Goal: Task Accomplishment & Management: Complete application form

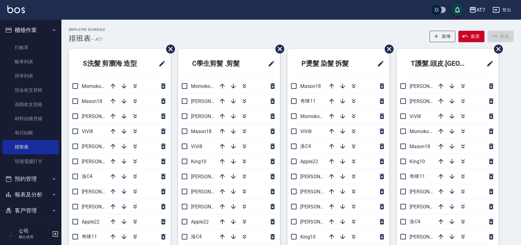
scroll to position [41, 0]
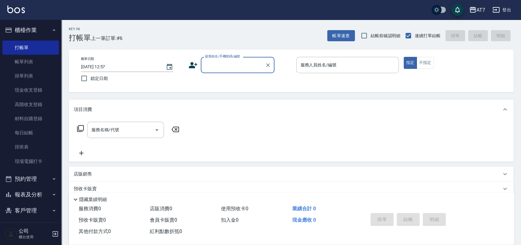
click at [232, 65] on input "顧客姓名/手機號碼/編號" at bounding box center [233, 65] width 59 height 11
type input "公司/公司15500/15500"
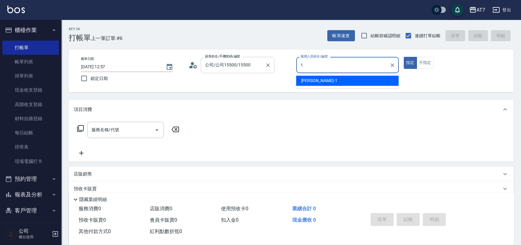
type input "米雪兒-1"
type button "true"
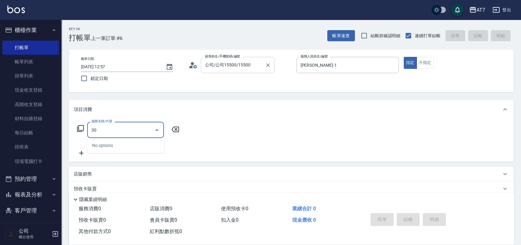
type input "305"
type input "50"
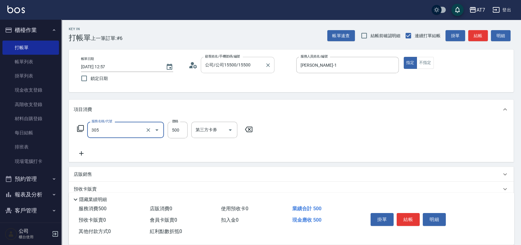
type input "A++剪髮(305)"
type input "0"
type input "175"
type input "170"
type input "1750"
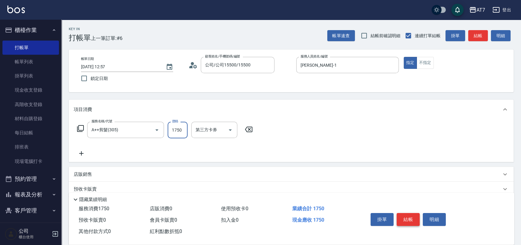
click at [408, 216] on button "結帳" at bounding box center [408, 219] width 23 height 13
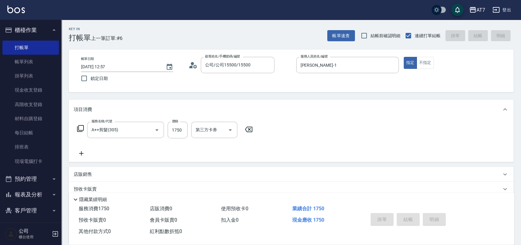
type input "2025/08/22 14:33"
type input "0"
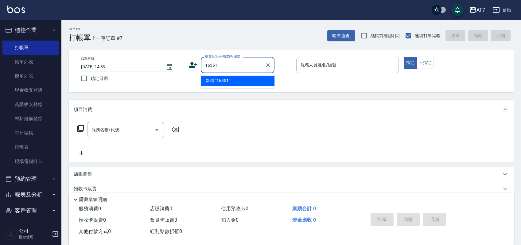
type input "16351"
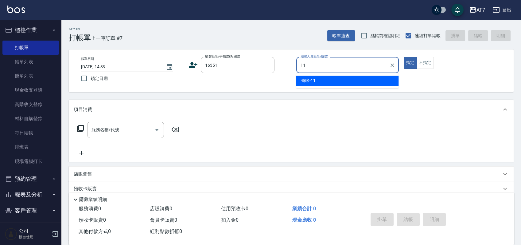
type input "奇咪-11"
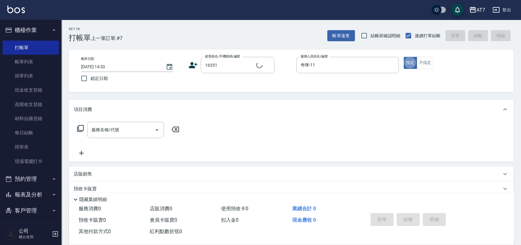
type input "公司/公司16351/16351"
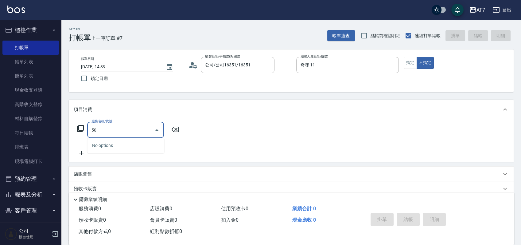
type input "500"
type input "30"
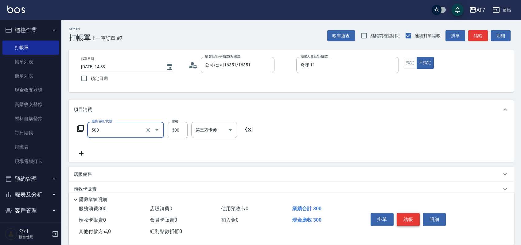
type input "洗髮(500)"
type input "2"
type input "0"
type input "25"
type input "20"
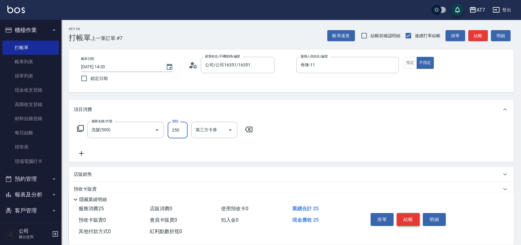
type input "250"
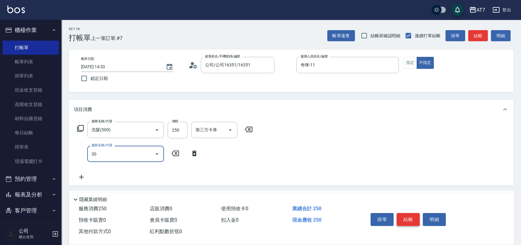
type input "301"
type input "50"
type input "學生剪髮(301)"
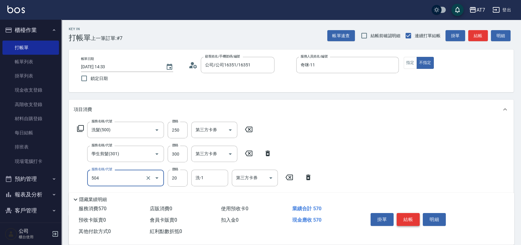
type input "潤絲(504)"
click at [408, 216] on button "結帳" at bounding box center [408, 219] width 23 height 13
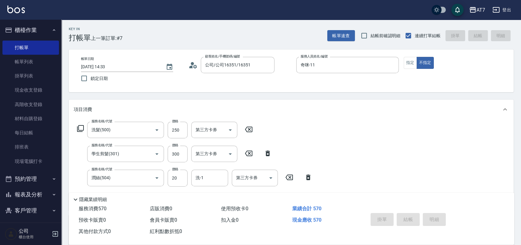
type input "2025/08/22 14:34"
type input "0"
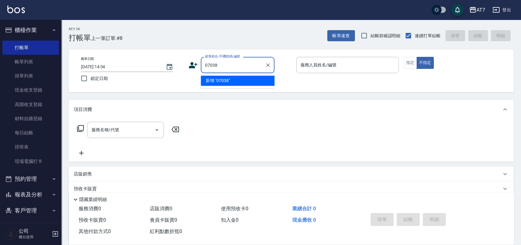
type input "07038"
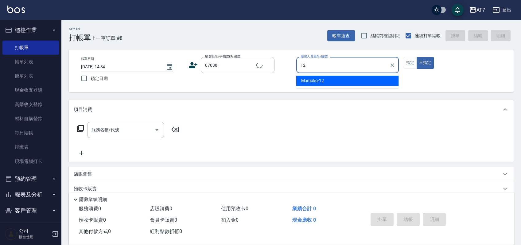
type input "Momoko-12"
type button "false"
type input "501"
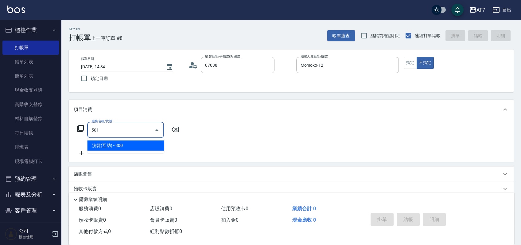
type input "公司/公司07038/07038"
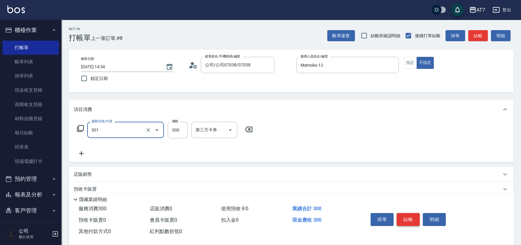
type input "30"
type input "洗髮(互助)(501)"
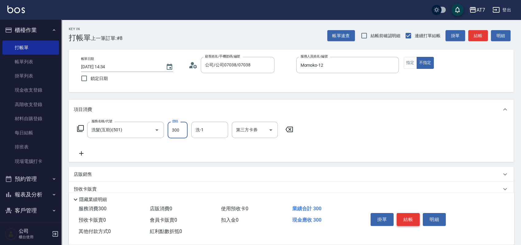
type input "3"
type input "0"
type input "335"
type input "30"
type input "33"
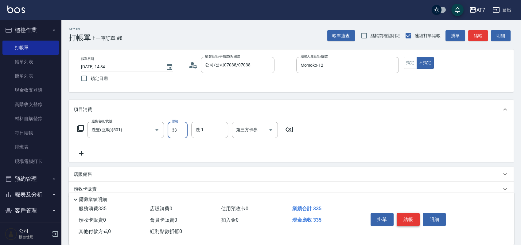
type input "0"
type input "35"
type input "30"
type input "350"
click at [408, 216] on button "結帳" at bounding box center [408, 219] width 23 height 13
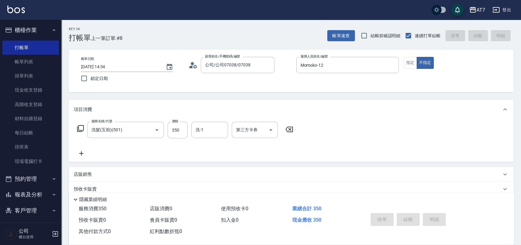
type input "0"
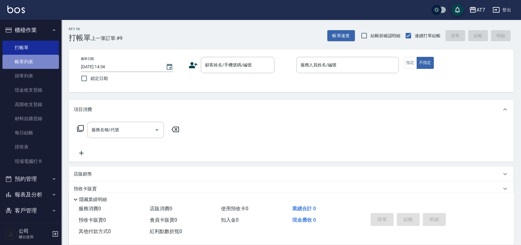
click at [31, 59] on link "帳單列表" at bounding box center [30, 62] width 57 height 14
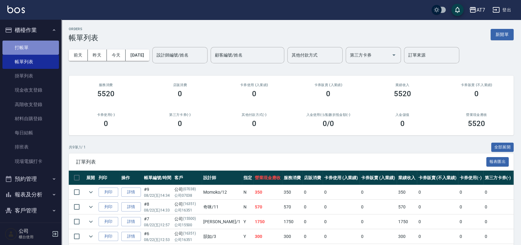
click at [33, 48] on link "打帳單" at bounding box center [30, 48] width 57 height 14
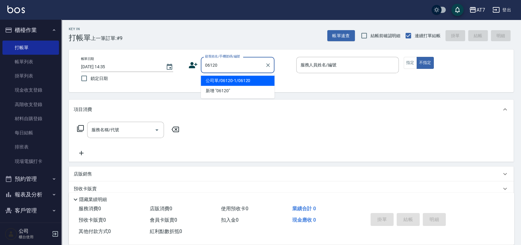
type input "公司單/06120-1/06120"
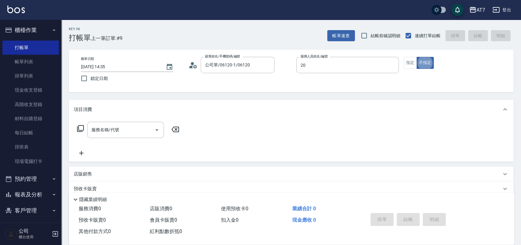
type input "妮可-20"
type button "false"
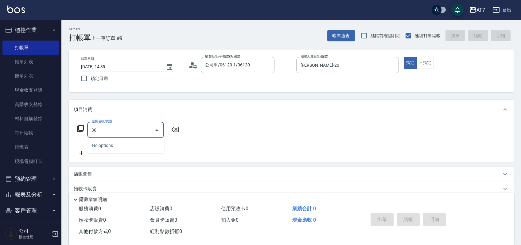
type input "302"
type input "30"
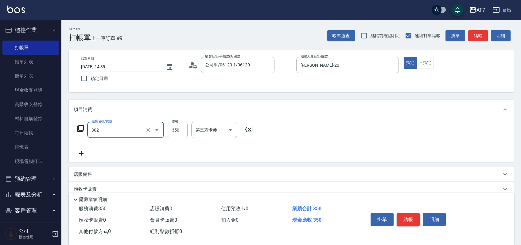
type input "剪髮(302)"
click at [403, 214] on button "結帳" at bounding box center [408, 219] width 23 height 13
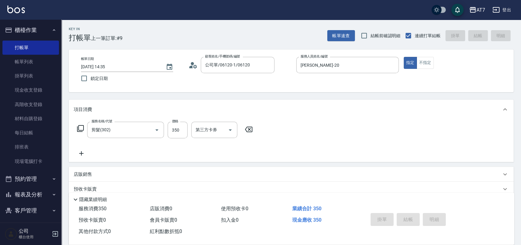
type input "0"
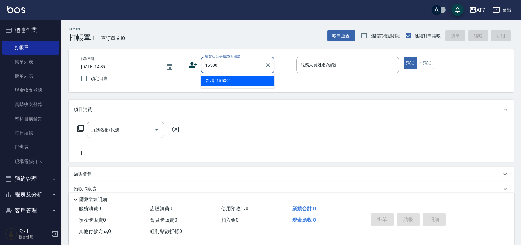
type input "15500"
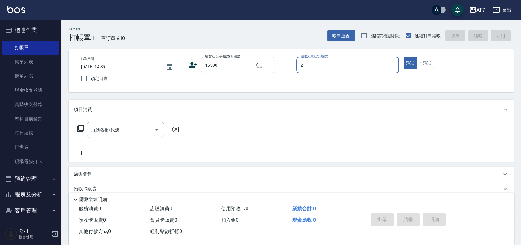
type input "20"
type input "公司/公司15500/15500"
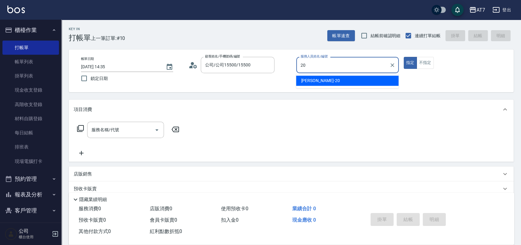
type input "妮可-20"
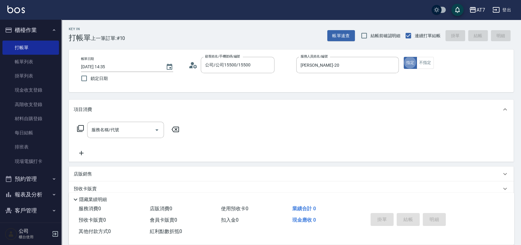
type button "true"
type input "500"
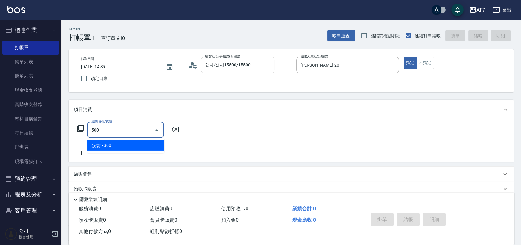
type input "30"
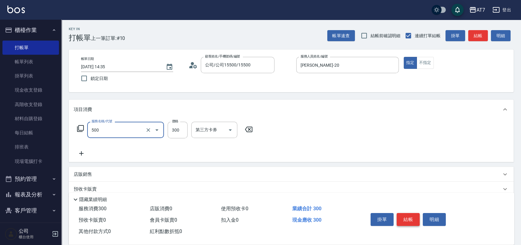
type input "洗髮(500)"
type input "0"
type input "25"
type input "20"
type input "250"
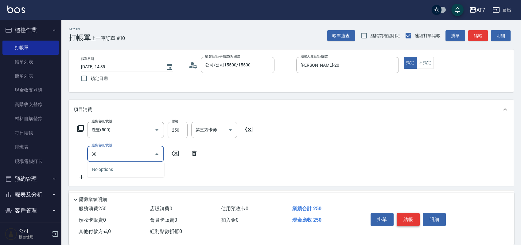
type input "302"
type input "60"
type input "剪髮(302)"
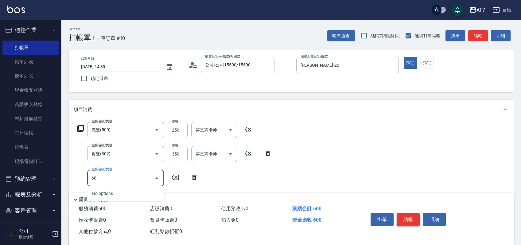
type input "602"
type input "140"
type input "TKO護髮（自(602)"
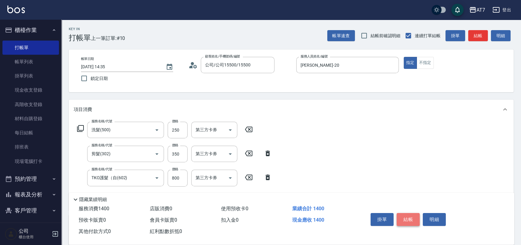
click at [408, 218] on button "結帳" at bounding box center [408, 219] width 23 height 13
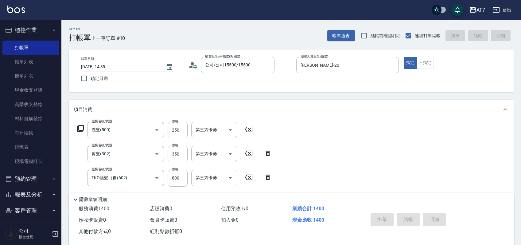
type input "2025/08/22 14:37"
type input "0"
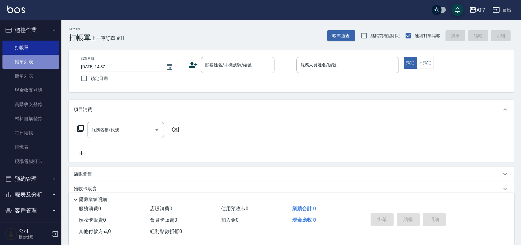
click at [45, 66] on link "帳單列表" at bounding box center [30, 62] width 57 height 14
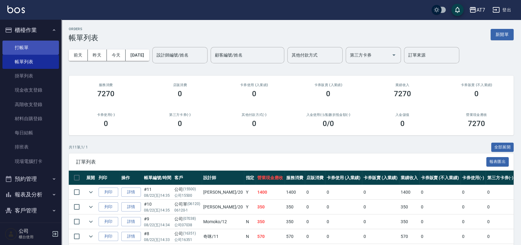
click at [27, 44] on link "打帳單" at bounding box center [30, 48] width 57 height 14
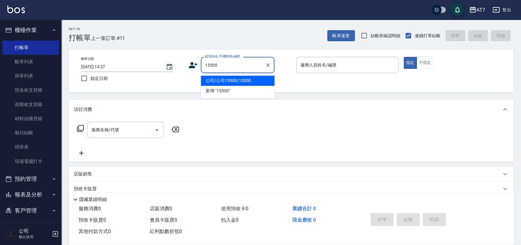
type input "公司/公司15500/15500"
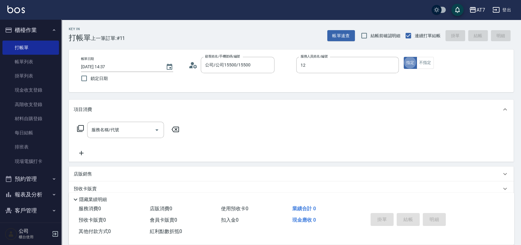
type input "Momoko-12"
type button "true"
type input "401"
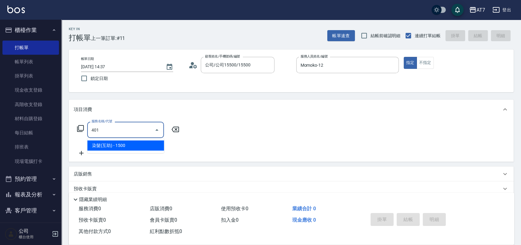
type input "150"
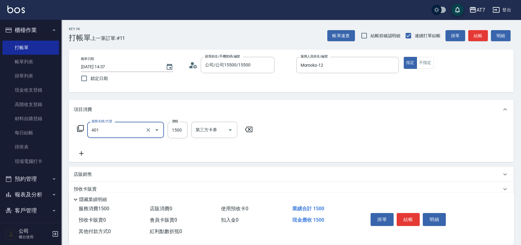
type input "染髮(互助)(401)"
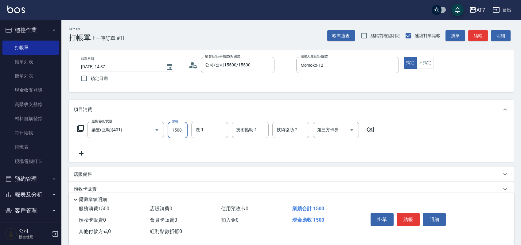
type input "1"
type input "0"
type input "168"
type input "160"
type input "1680"
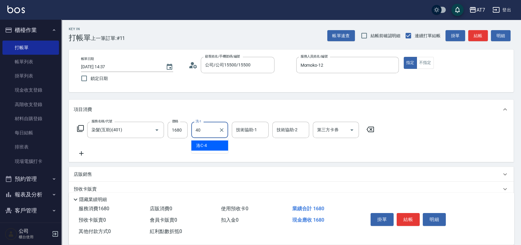
type input "YuYu-40"
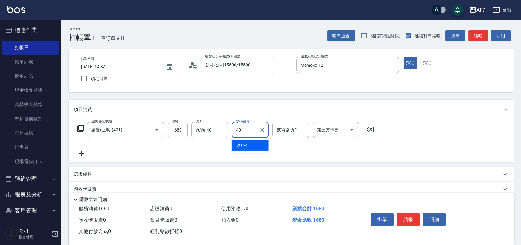
type input "YuYu-40"
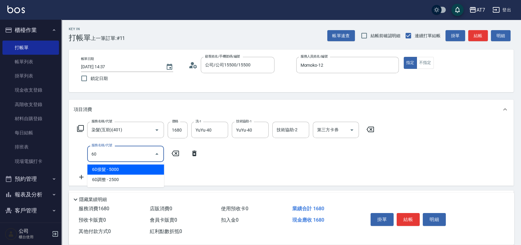
type input "603"
type input "240"
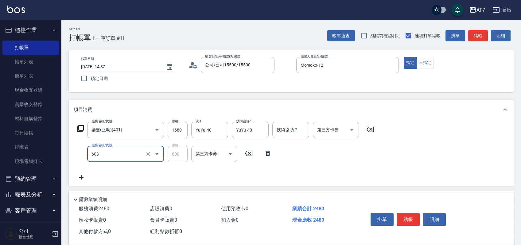
type input "TKO護髮（助(603)"
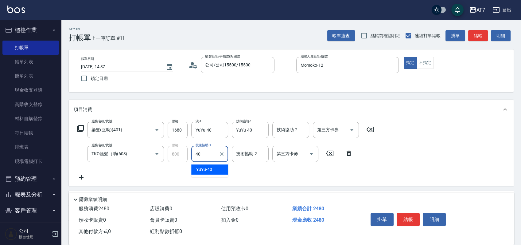
type input "YuYu-40"
click at [414, 221] on button "結帳" at bounding box center [408, 219] width 23 height 13
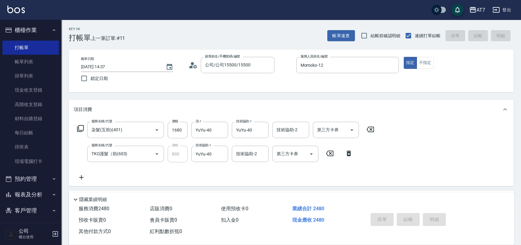
type input "2025/08/22 14:56"
type input "0"
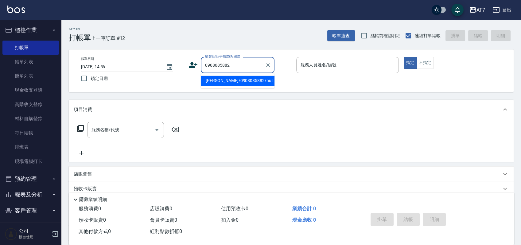
type input "陳雯萍/0908085882/null"
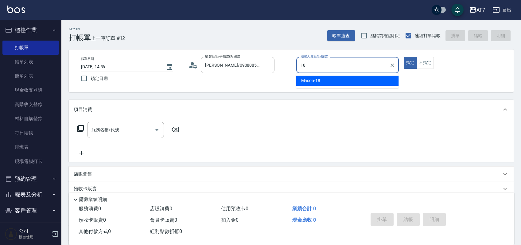
type input "Mason-18"
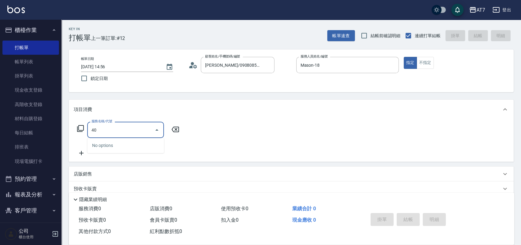
type input "401"
type input "150"
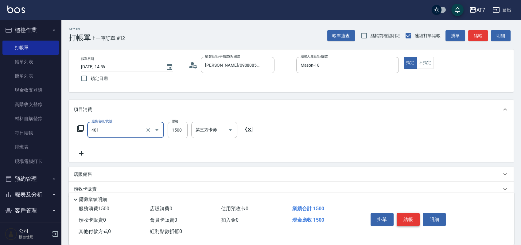
type input "染髮(互助)(401)"
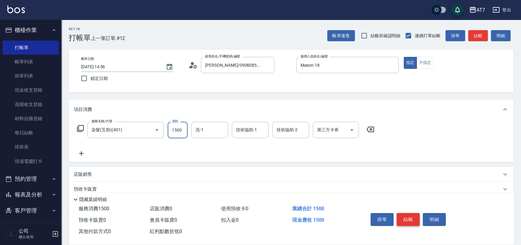
type input "1"
type input "0"
type input "159"
type input "10"
type input "1599"
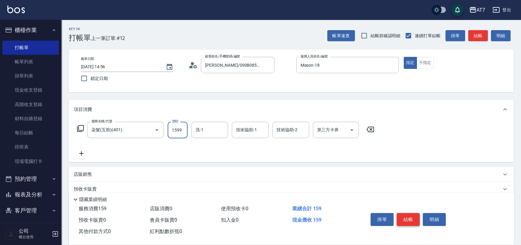
type input "150"
type input "1599"
type input "Josh-38"
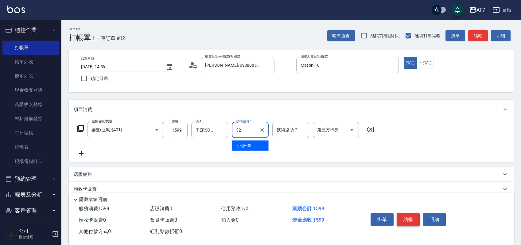
type input "小慈-32"
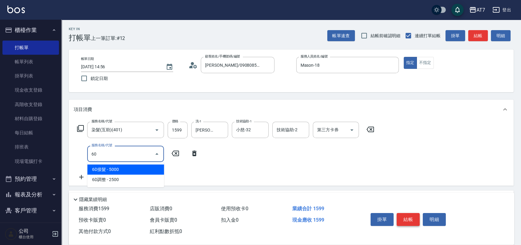
type input "609"
type input "400"
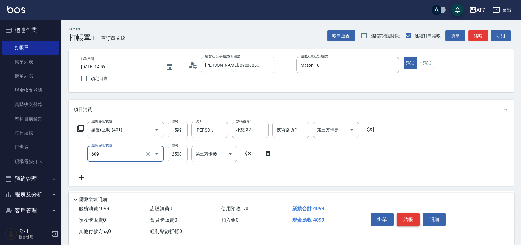
type input "鉑金護髮M（自領(609)"
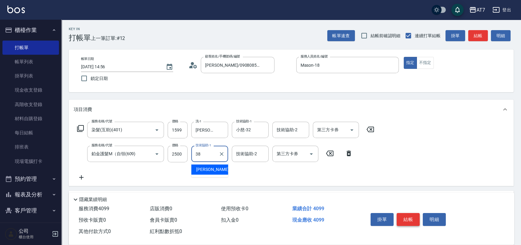
type input "Josh-38"
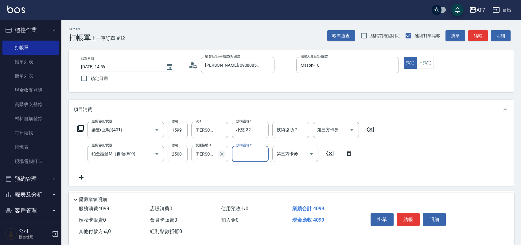
click at [223, 154] on icon "Clear" at bounding box center [222, 154] width 6 height 6
type input "小慈-32"
click at [404, 216] on button "結帳" at bounding box center [408, 219] width 23 height 13
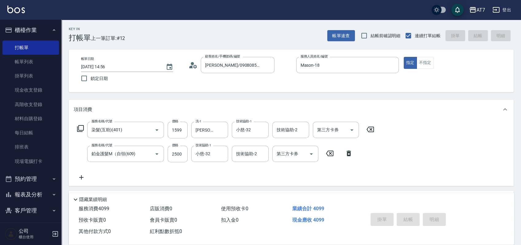
type input "0"
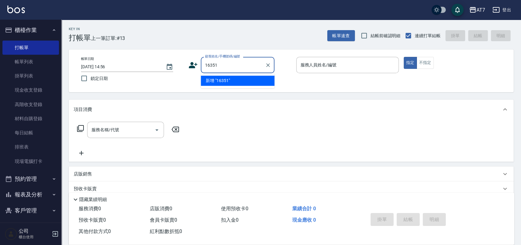
type input "16351"
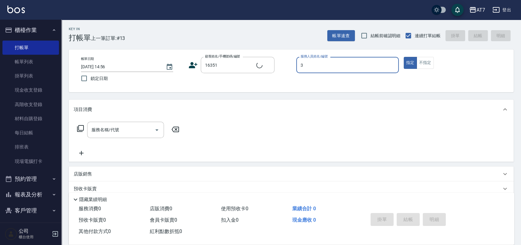
type input "3"
type input "公司/公司16351/16351"
type input "韻如-3"
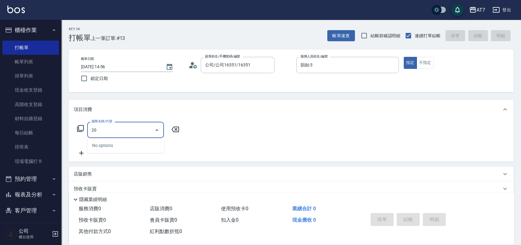
type input "200"
type input "150"
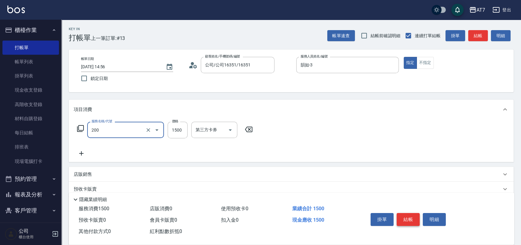
type input "燙髮(200)"
type input "0"
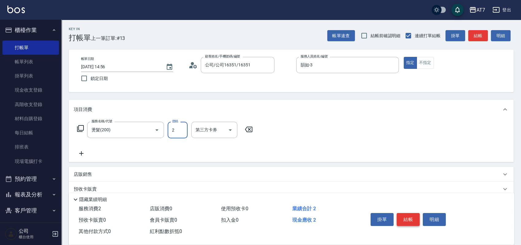
type input "20"
type input "200"
type input "2000"
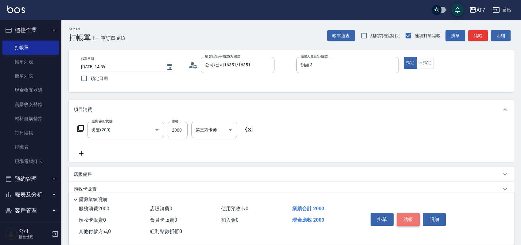
click at [404, 216] on button "結帳" at bounding box center [408, 219] width 23 height 13
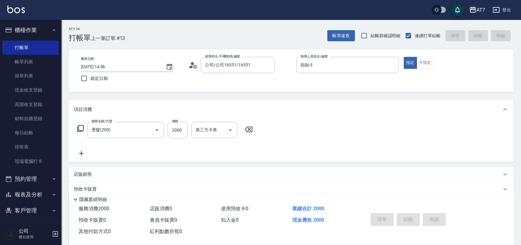
type input "2025/08/22 14:57"
type input "0"
